Goal: Task Accomplishment & Management: Manage account settings

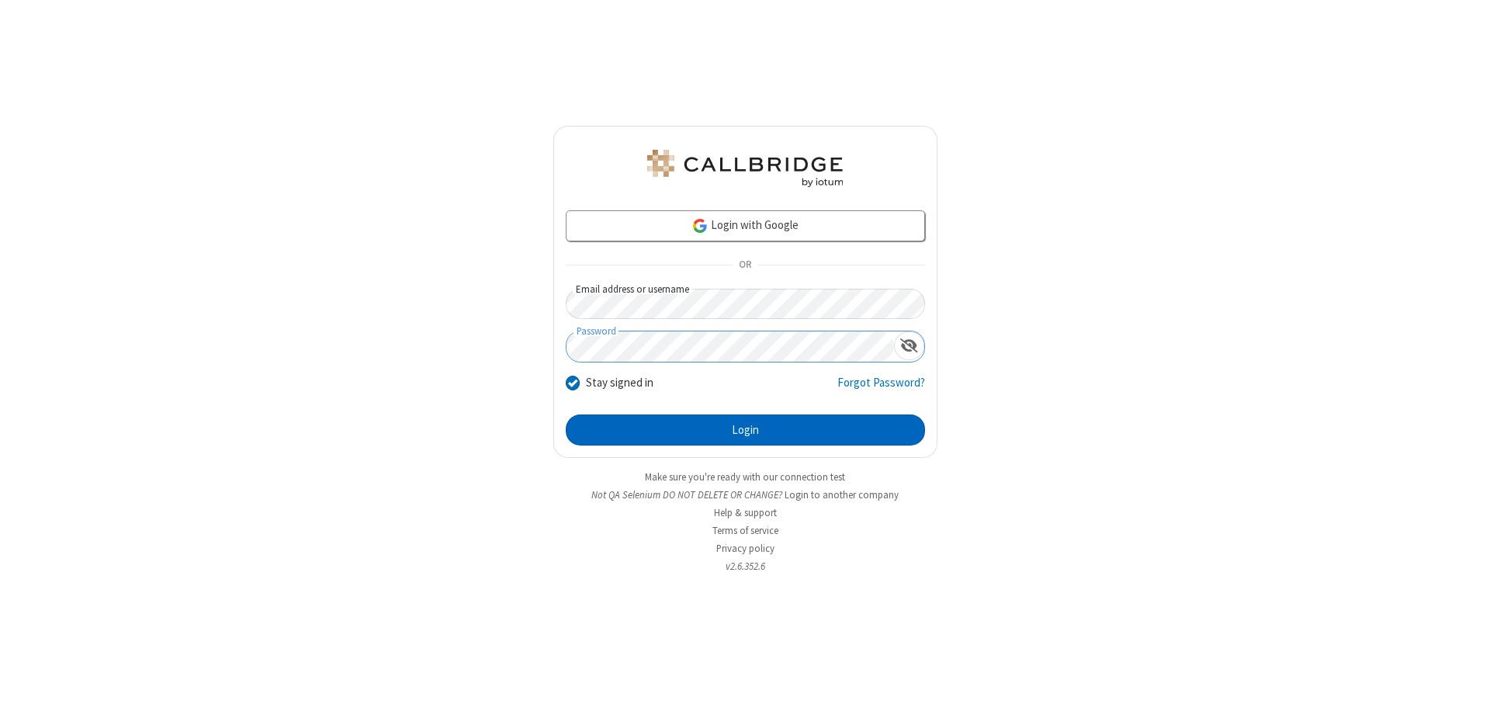
click at [745, 430] on button "Login" at bounding box center [745, 429] width 359 height 31
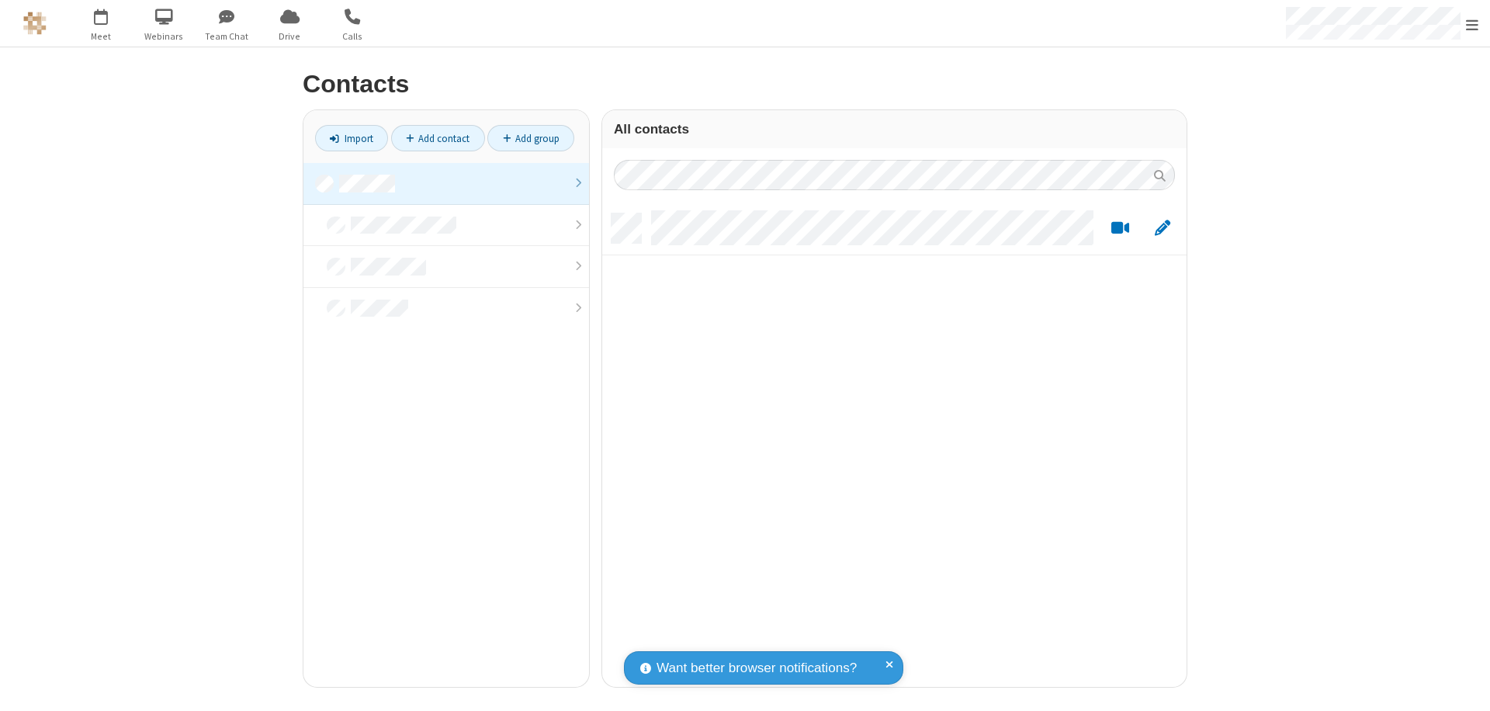
click at [446, 183] on link at bounding box center [445, 184] width 285 height 42
click at [438, 138] on link "Add contact" at bounding box center [438, 138] width 94 height 26
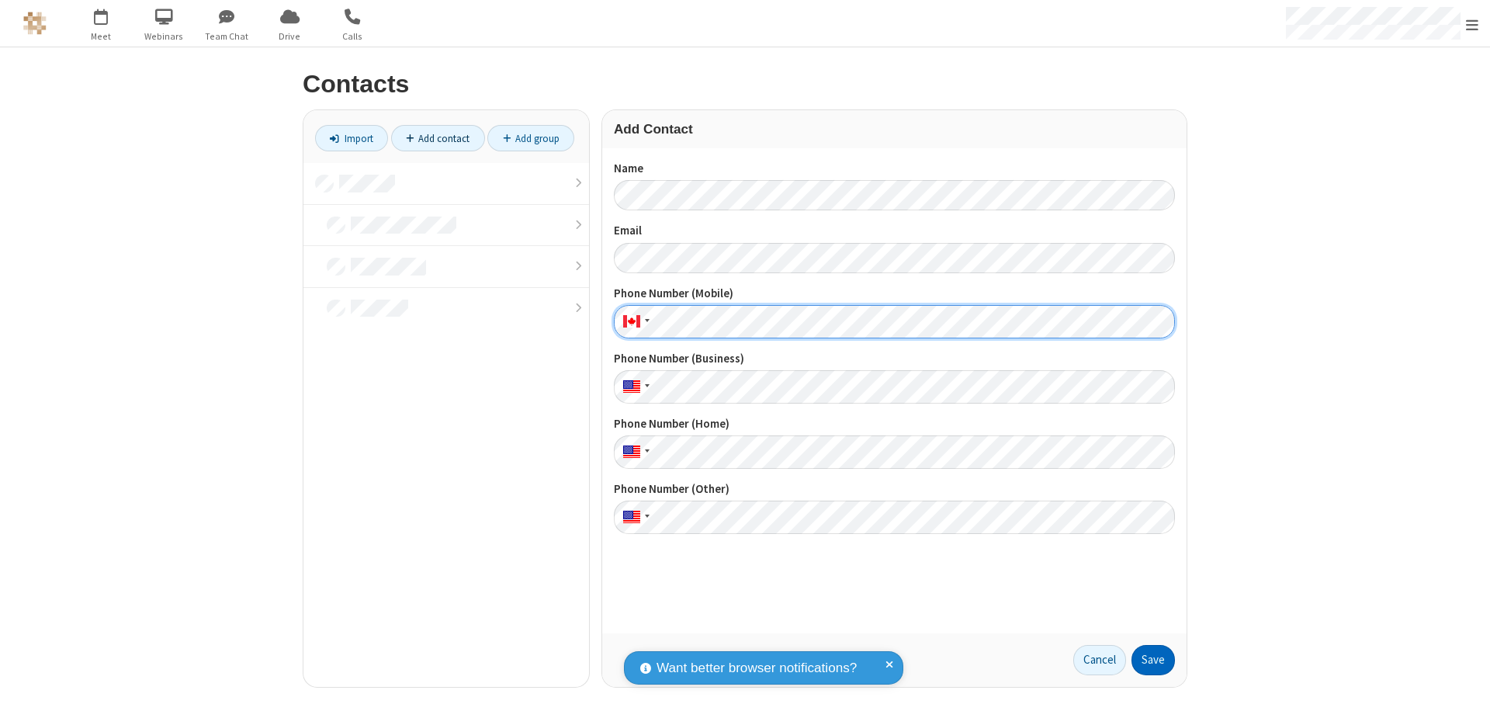
click at [1153, 659] on button "Save" at bounding box center [1152, 660] width 43 height 31
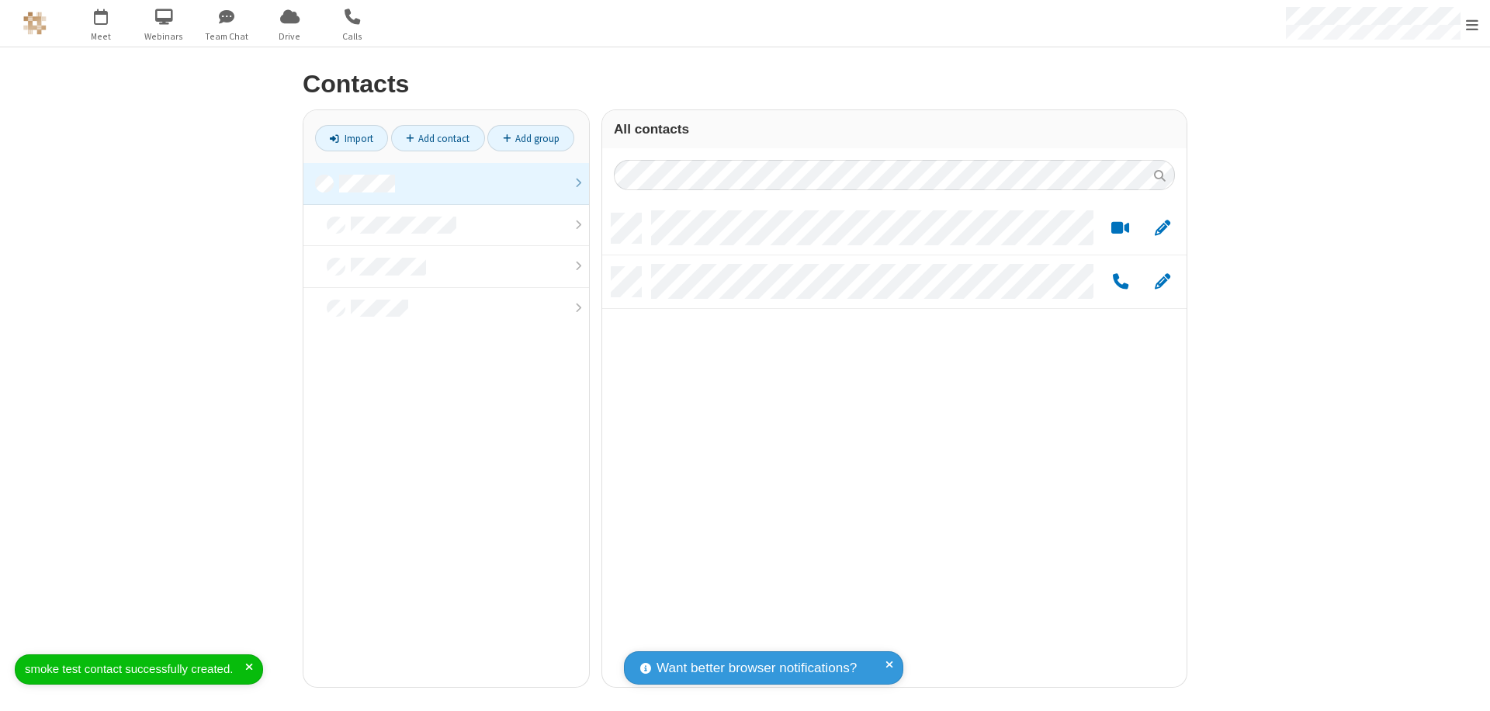
scroll to position [473, 573]
